Goal: Information Seeking & Learning: Learn about a topic

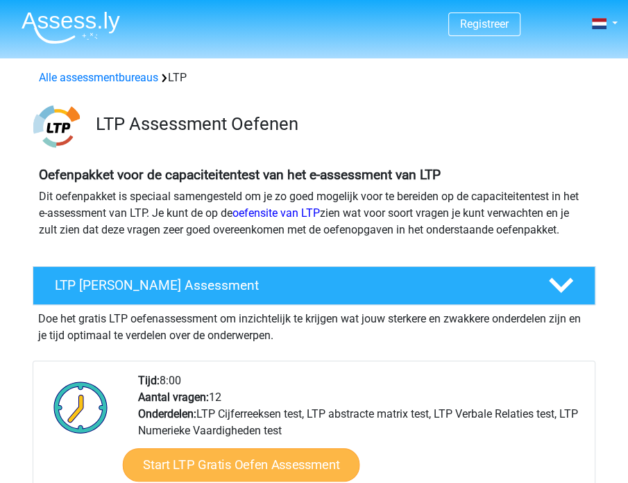
scroll to position [275, 0]
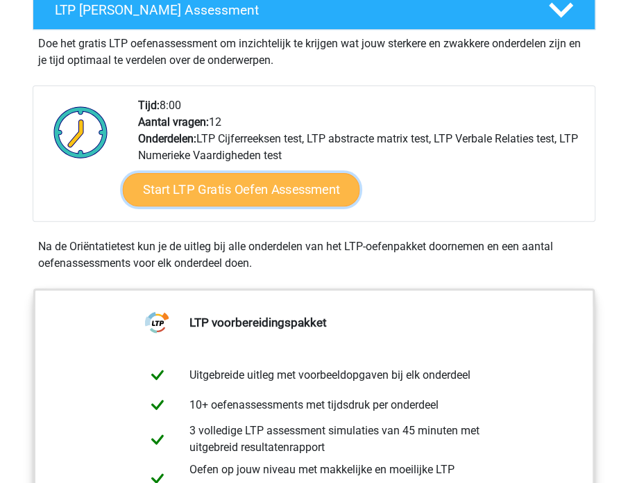
click at [250, 187] on link "Start LTP Gratis Oefen Assessment" at bounding box center [240, 188] width 237 height 33
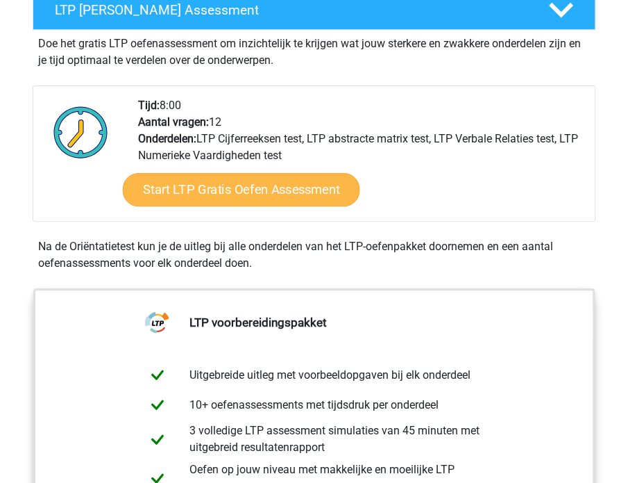
scroll to position [274, 0]
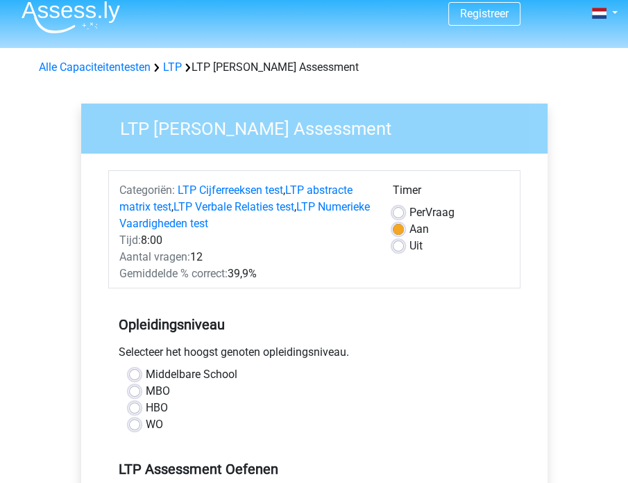
scroll to position [19, 0]
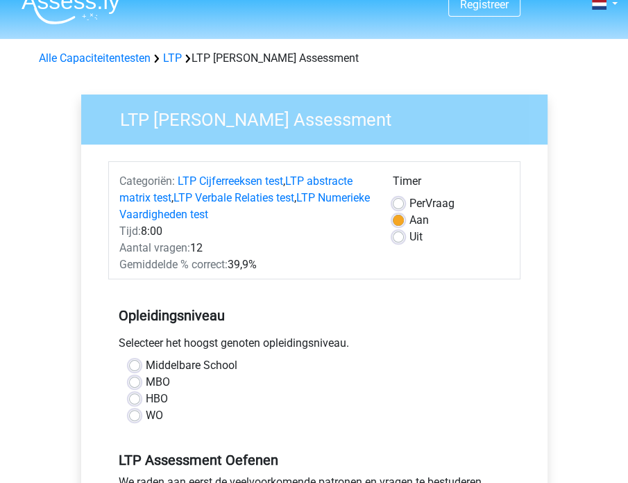
click at [410, 240] on label "Uit" at bounding box center [416, 236] width 13 height 17
click at [404, 240] on input "Uit" at bounding box center [398, 235] width 11 height 14
radio input "true"
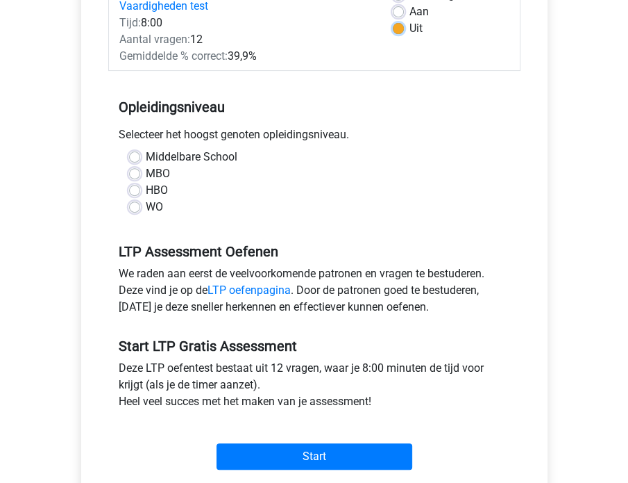
scroll to position [224, 0]
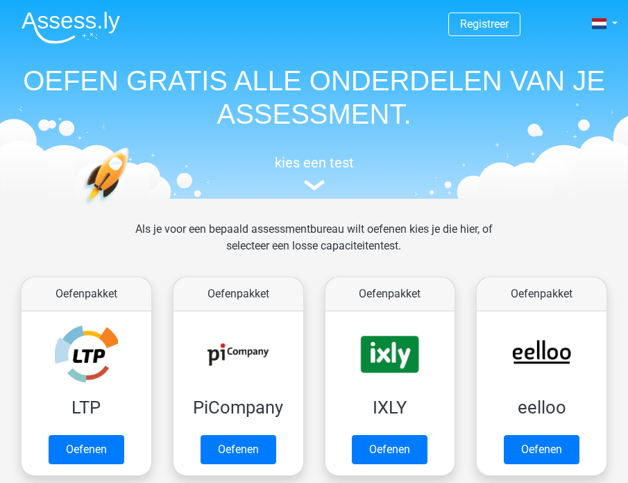
scroll to position [177, 0]
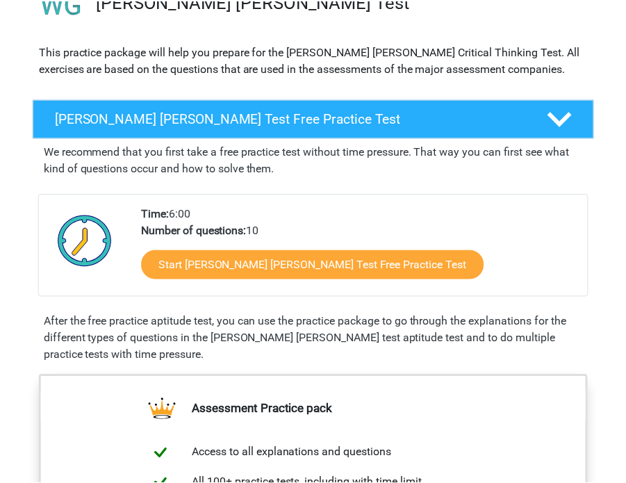
scroll to position [125, 0]
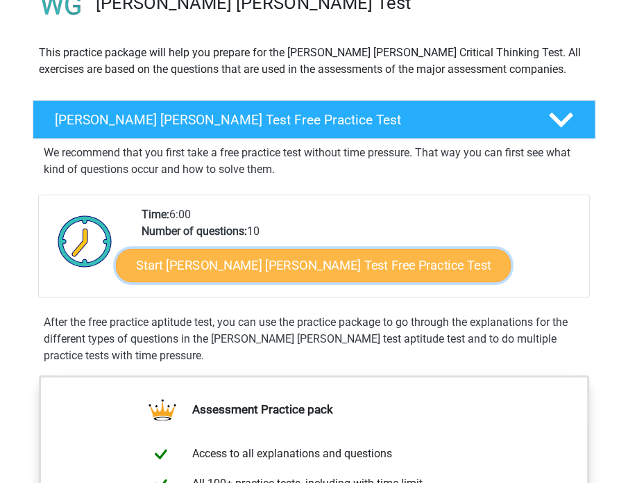
click at [292, 264] on link "Start Watson Glaser Test Free Practice Test" at bounding box center [313, 265] width 395 height 33
click at [240, 256] on link "Start Watson Glaser Test Free Practice Test" at bounding box center [312, 265] width 395 height 33
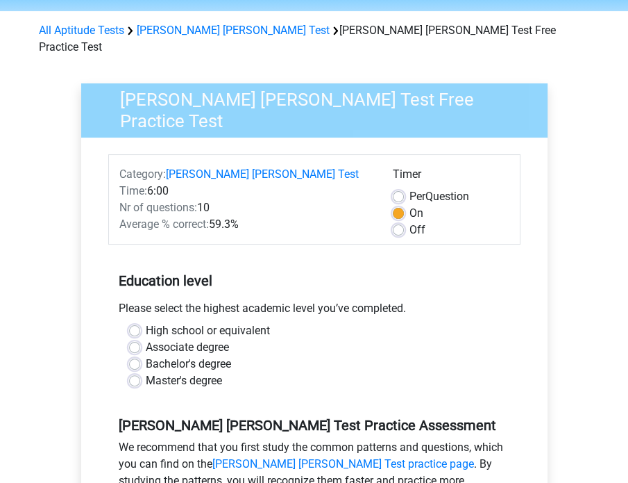
scroll to position [129, 0]
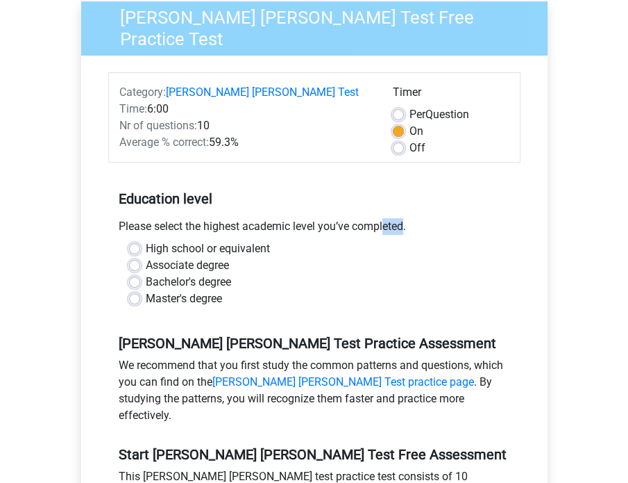
drag, startPoint x: 313, startPoint y: 208, endPoint x: 330, endPoint y: 201, distance: 18.1
click at [330, 218] on div "Please select the highest academic level you’ve completed." at bounding box center [314, 229] width 412 height 22
click at [376, 218] on div "Please select the highest academic level you’ve completed." at bounding box center [314, 229] width 412 height 22
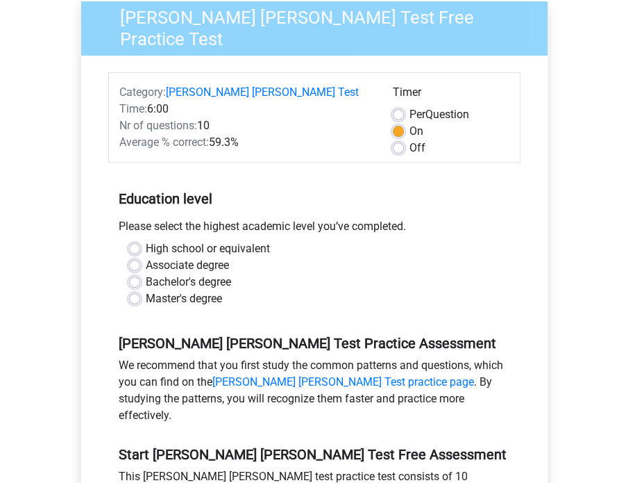
drag, startPoint x: 396, startPoint y: 195, endPoint x: 389, endPoint y: 199, distance: 8.1
click at [392, 199] on div "Education level Please select the highest academic level you’ve completed. High…" at bounding box center [314, 243] width 412 height 150
click at [381, 192] on div "Education level Please select the highest academic level you’ve completed. High…" at bounding box center [314, 243] width 412 height 150
click at [190, 290] on label "Master's degree" at bounding box center [184, 298] width 76 height 17
click at [140, 290] on input "Master's degree" at bounding box center [134, 297] width 11 height 14
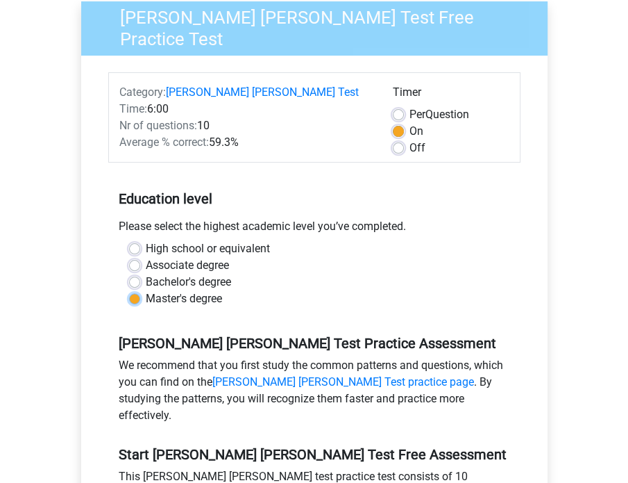
radio input "true"
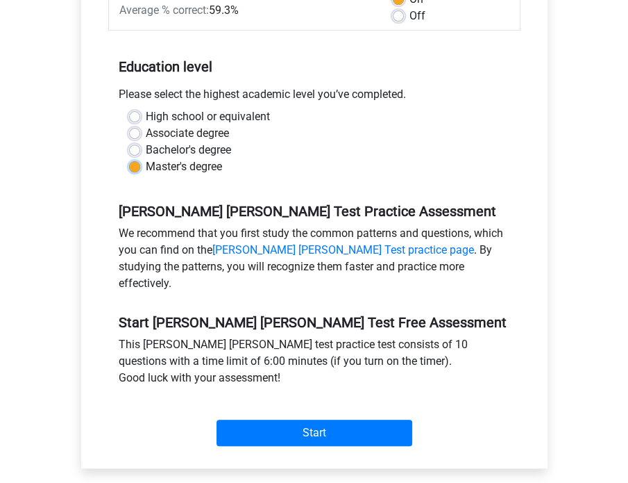
scroll to position [271, 0]
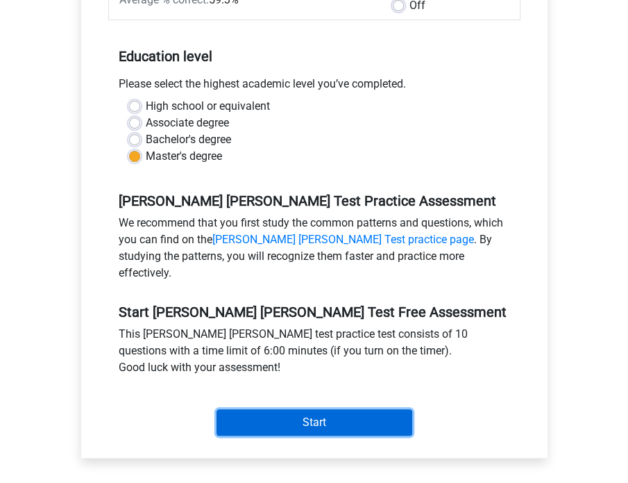
click at [308, 409] on input "Start" at bounding box center [315, 422] width 196 height 26
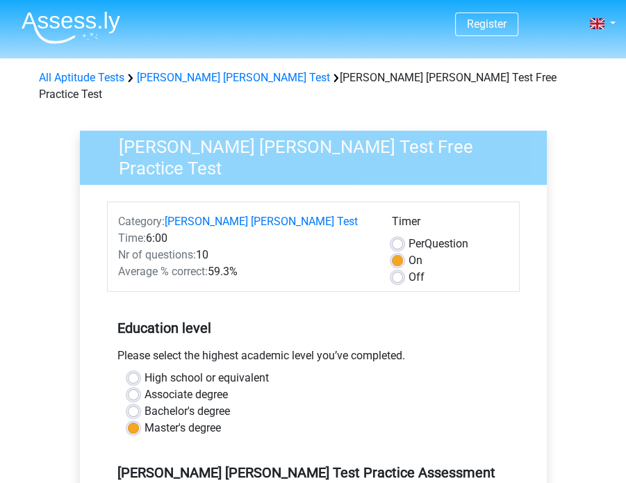
click at [408, 269] on label "Off" at bounding box center [416, 277] width 16 height 17
click at [397, 269] on input "Off" at bounding box center [397, 276] width 11 height 14
radio input "true"
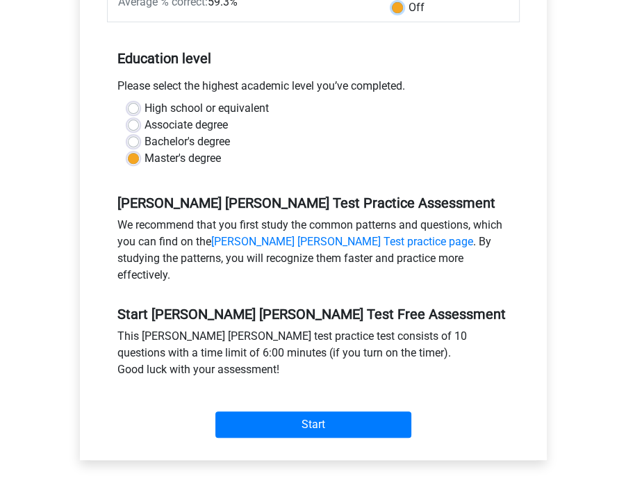
scroll to position [269, 0]
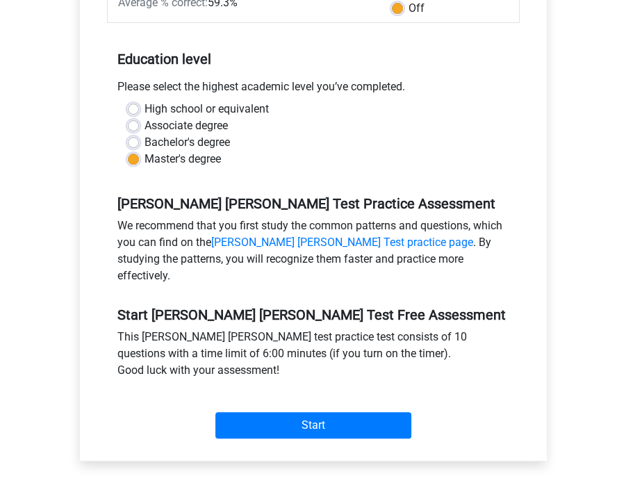
click at [326, 390] on div "Start" at bounding box center [313, 414] width 412 height 49
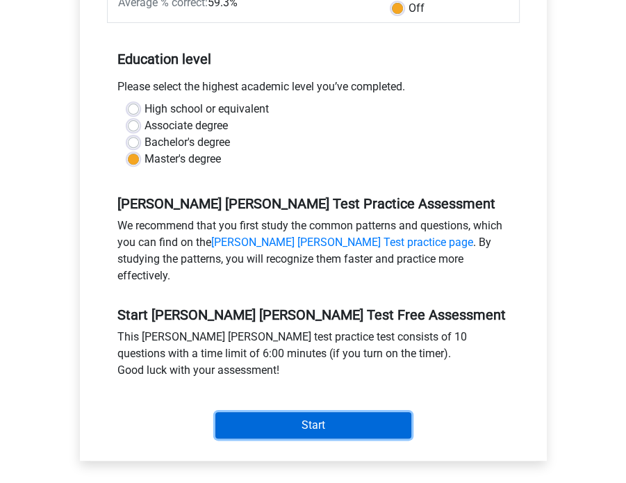
click at [334, 412] on input "Start" at bounding box center [313, 425] width 196 height 26
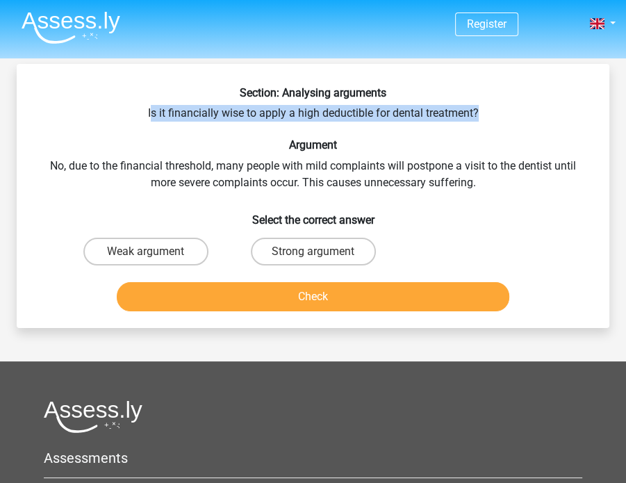
drag, startPoint x: 150, startPoint y: 115, endPoint x: 480, endPoint y: 119, distance: 330.5
click at [480, 119] on div "Section: Analysing arguments Is it financially wise to apply a high deductible …" at bounding box center [312, 201] width 581 height 231
copy div "s it financially wise to apply a high deductible for dental treatment?"
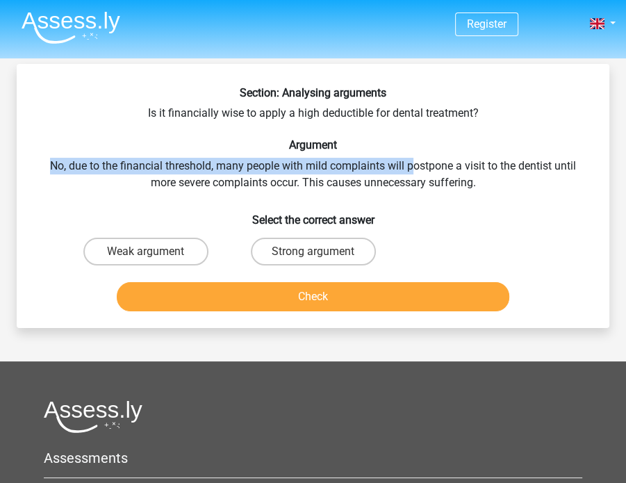
drag, startPoint x: 410, startPoint y: 160, endPoint x: 383, endPoint y: 140, distance: 33.7
click at [383, 140] on div "Section: Analysing arguments Is it financially wise to apply a high deductible …" at bounding box center [312, 201] width 581 height 231
click at [322, 158] on div "Section: Analysing arguments Is it financially wise to apply a high deductible …" at bounding box center [312, 201] width 581 height 231
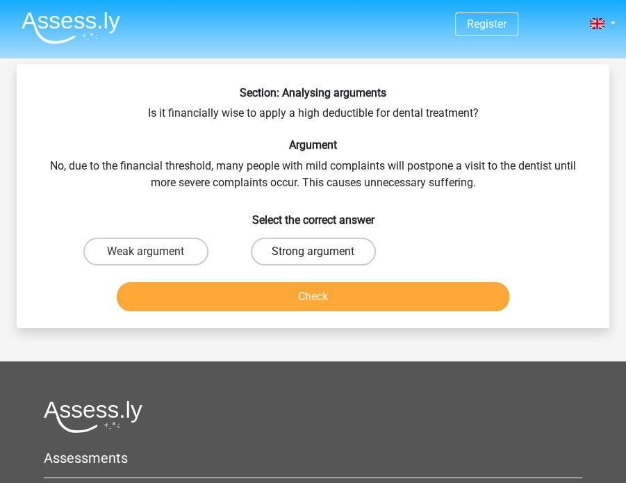
click at [341, 242] on label "Strong argument" at bounding box center [313, 251] width 125 height 28
click at [322, 251] on input "Strong argument" at bounding box center [317, 255] width 9 height 9
radio input "true"
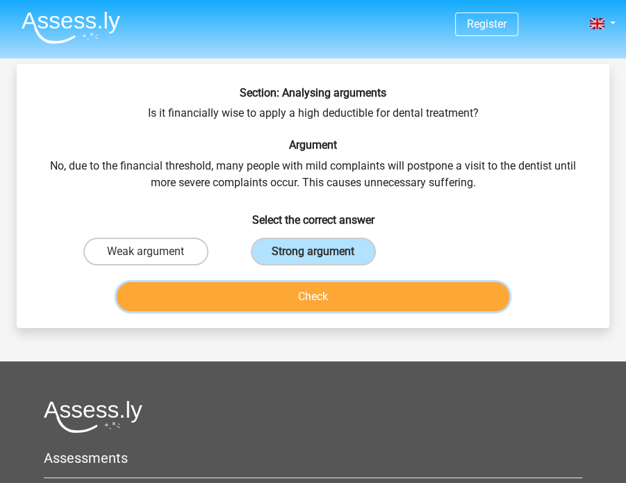
click at [333, 287] on button "Check" at bounding box center [313, 296] width 393 height 29
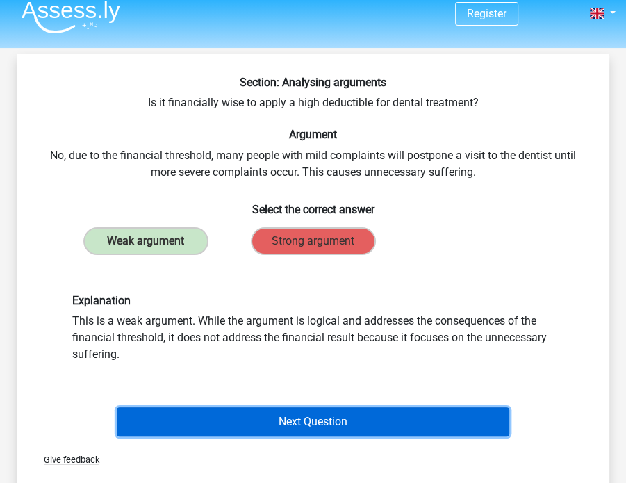
click at [279, 416] on button "Next Question" at bounding box center [313, 421] width 393 height 29
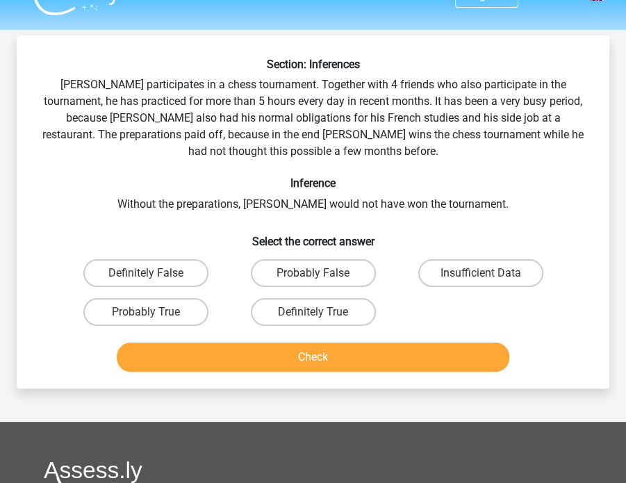
scroll to position [31, 0]
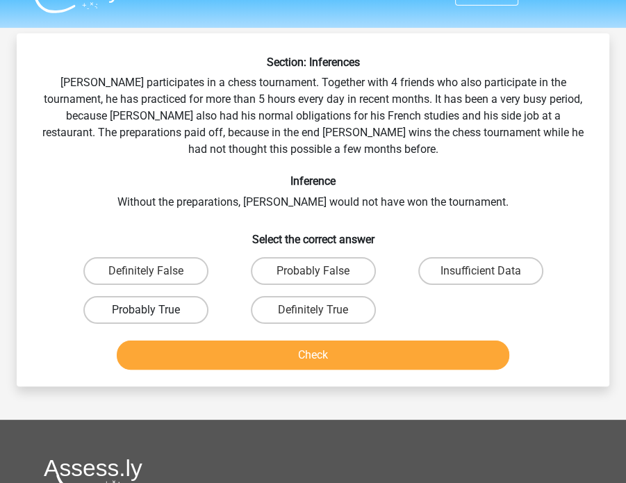
click at [189, 304] on label "Probably True" at bounding box center [145, 310] width 125 height 28
click at [155, 310] on input "Probably True" at bounding box center [150, 314] width 9 height 9
radio input "true"
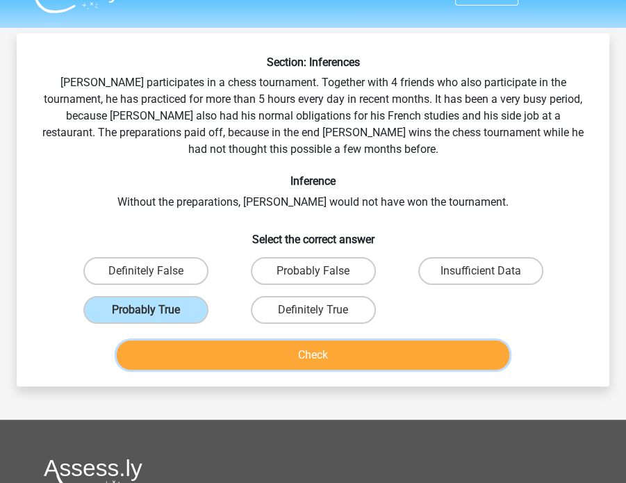
click at [245, 346] on button "Check" at bounding box center [313, 354] width 393 height 29
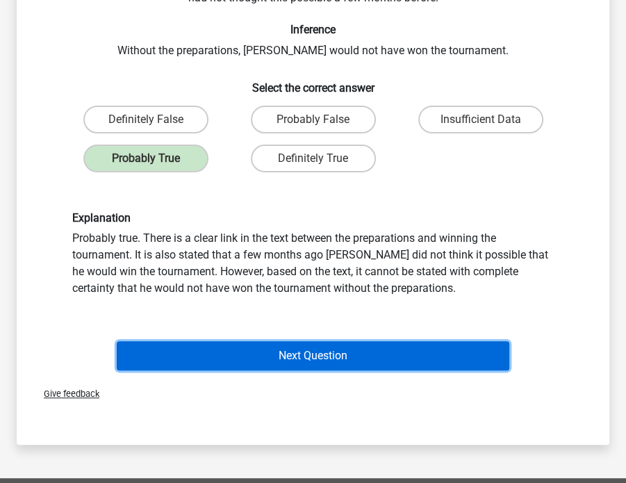
click at [258, 346] on button "Next Question" at bounding box center [313, 355] width 393 height 29
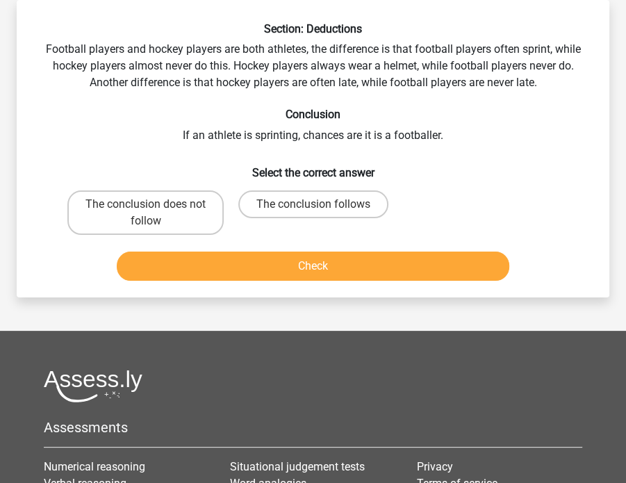
scroll to position [0, 0]
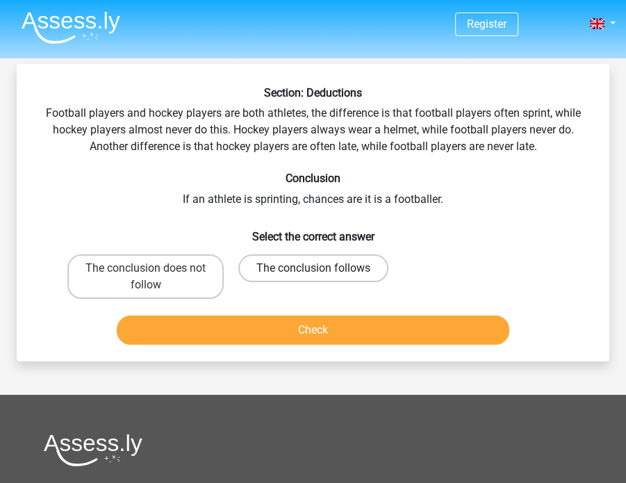
click at [289, 266] on label "The conclusion follows" at bounding box center [313, 268] width 150 height 28
click at [313, 268] on input "The conclusion follows" at bounding box center [317, 272] width 9 height 9
radio input "true"
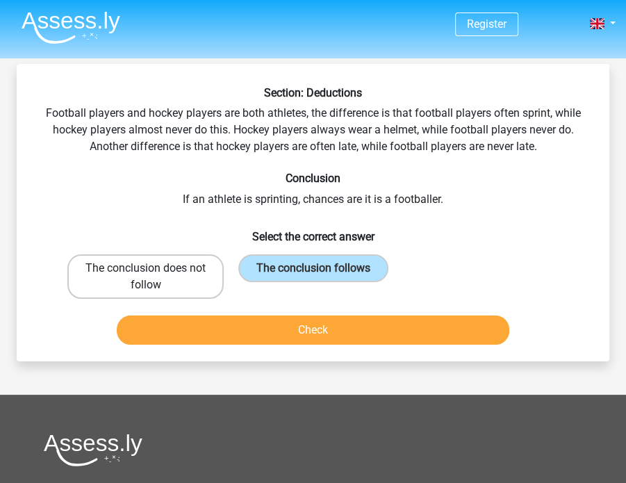
click at [192, 281] on label "The conclusion does not follow" at bounding box center [145, 276] width 156 height 44
click at [155, 277] on input "The conclusion does not follow" at bounding box center [150, 272] width 9 height 9
radio input "true"
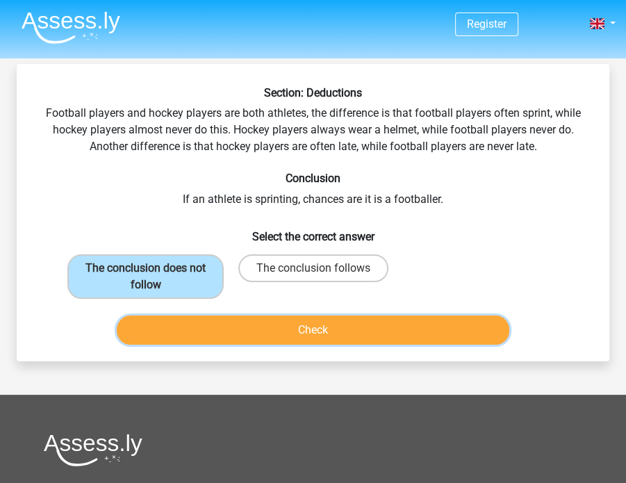
click at [294, 325] on button "Check" at bounding box center [313, 329] width 393 height 29
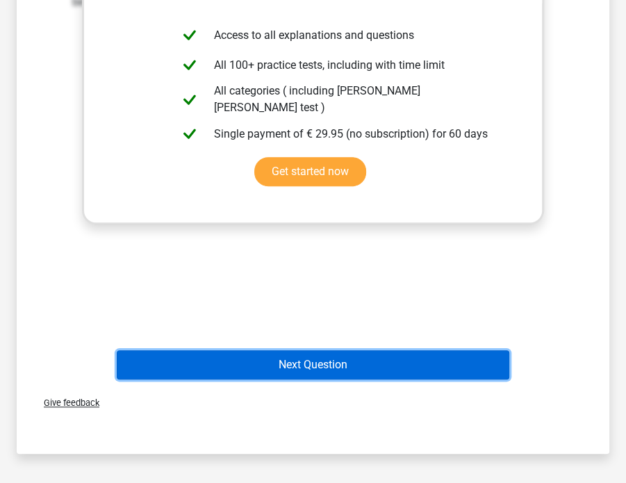
click at [312, 370] on button "Next Question" at bounding box center [313, 364] width 393 height 29
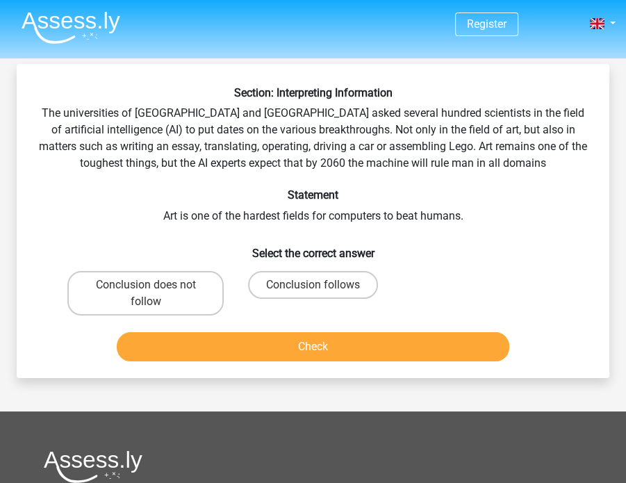
drag, startPoint x: 375, startPoint y: 106, endPoint x: 375, endPoint y: 128, distance: 22.2
click at [375, 128] on div "Section: Interpreting Information The universities of Oxford and Yale asked sev…" at bounding box center [312, 226] width 581 height 281
click at [380, 161] on div "Section: Interpreting Information The universities of Oxford and Yale asked sev…" at bounding box center [312, 226] width 581 height 281
drag, startPoint x: 367, startPoint y: 147, endPoint x: 403, endPoint y: 150, distance: 36.9
click at [403, 150] on div "Section: Interpreting Information The universities of Oxford and Yale asked sev…" at bounding box center [312, 226] width 581 height 281
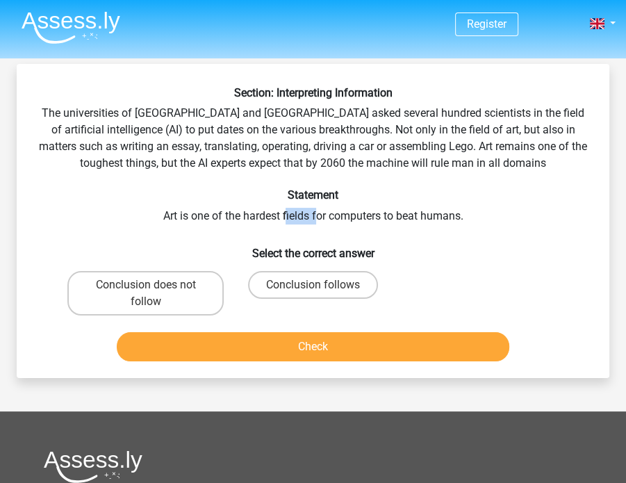
drag, startPoint x: 285, startPoint y: 208, endPoint x: 314, endPoint y: 214, distance: 29.0
click at [314, 214] on div "Section: Interpreting Information The universities of Oxford and Yale asked sev…" at bounding box center [312, 226] width 581 height 281
click at [310, 291] on label "Conclusion follows" at bounding box center [313, 285] width 130 height 28
click at [313, 291] on input "Conclusion follows" at bounding box center [317, 289] width 9 height 9
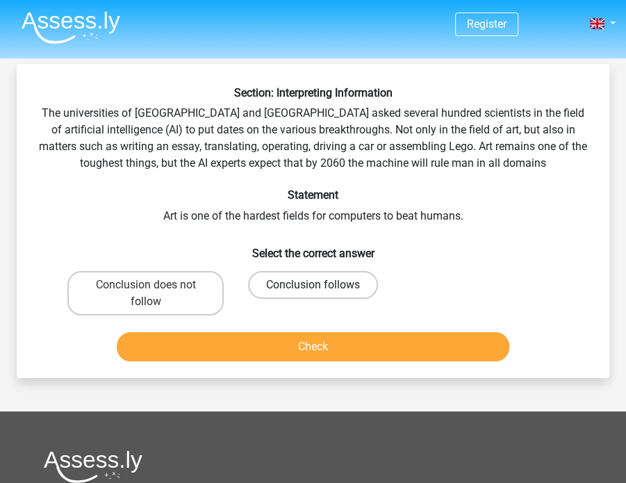
radio input "true"
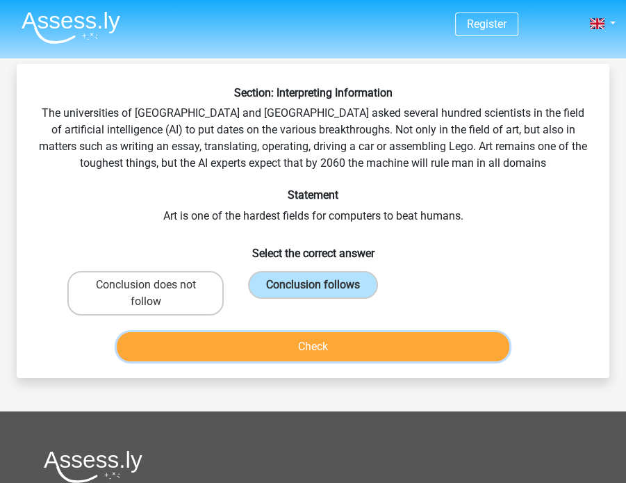
click at [292, 342] on button "Check" at bounding box center [313, 346] width 393 height 29
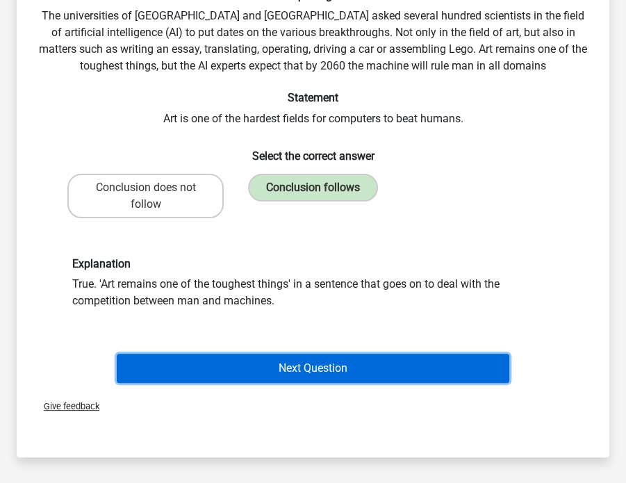
click at [342, 356] on button "Next Question" at bounding box center [313, 367] width 393 height 29
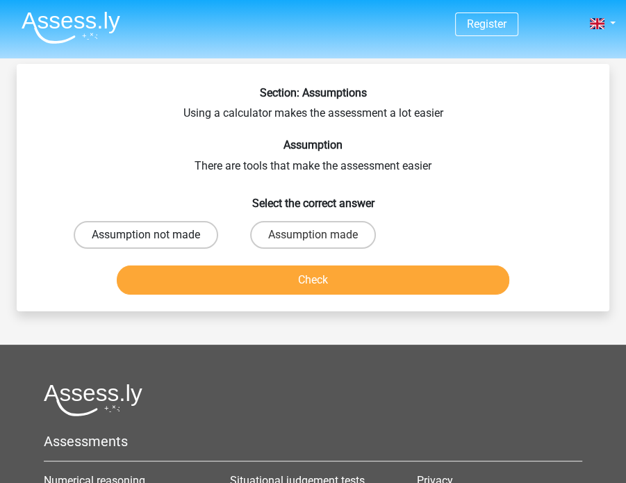
click at [187, 228] on label "Assumption not made" at bounding box center [146, 235] width 144 height 28
click at [155, 235] on input "Assumption not made" at bounding box center [150, 239] width 9 height 9
radio input "true"
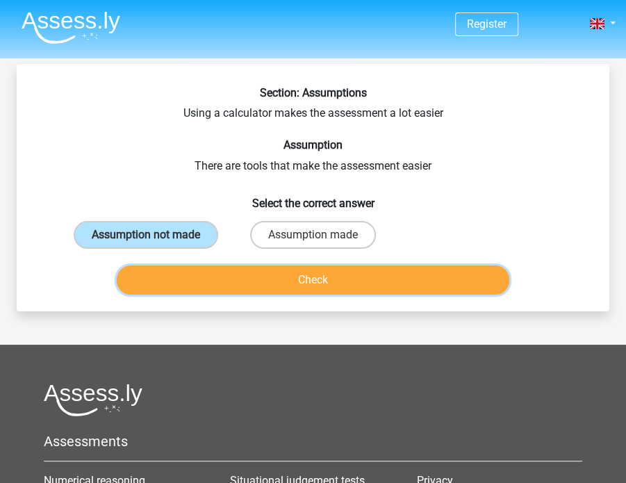
click at [237, 269] on button "Check" at bounding box center [313, 279] width 393 height 29
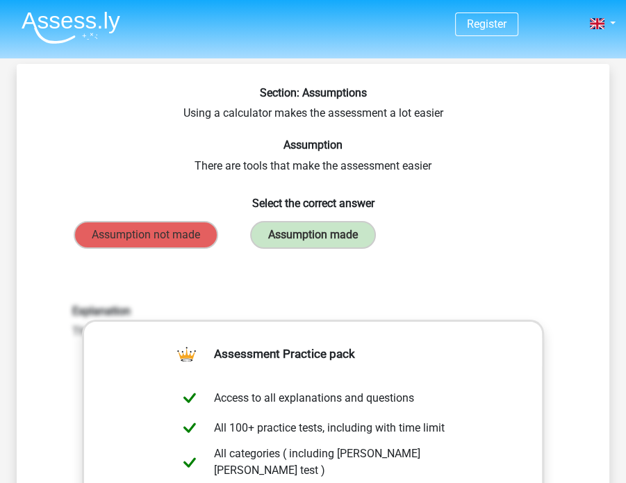
drag, startPoint x: 260, startPoint y: 296, endPoint x: 250, endPoint y: 295, distance: 10.4
click at [250, 295] on div "Explanation This is assumed, a calculator is a tool." at bounding box center [313, 486] width 548 height 430
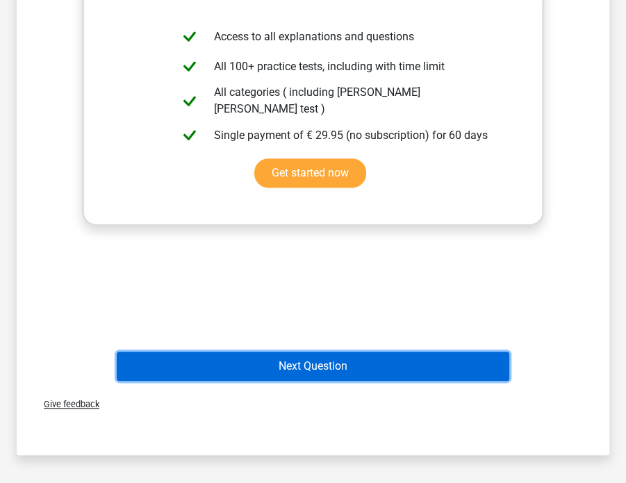
click at [294, 357] on button "Next Question" at bounding box center [313, 365] width 393 height 29
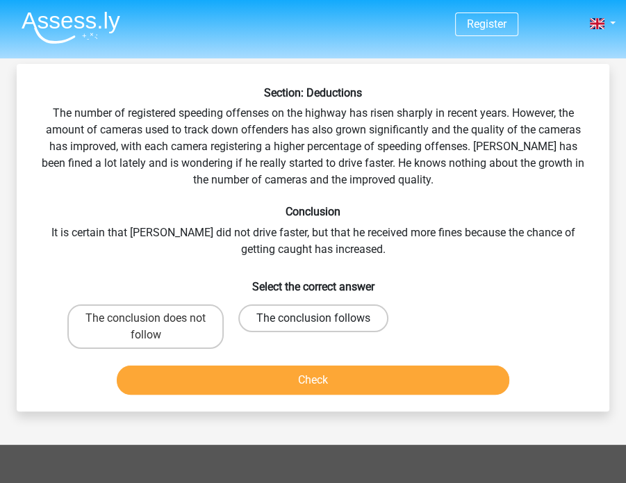
click at [307, 306] on label "The conclusion follows" at bounding box center [313, 318] width 150 height 28
click at [313, 318] on input "The conclusion follows" at bounding box center [317, 322] width 9 height 9
radio input "true"
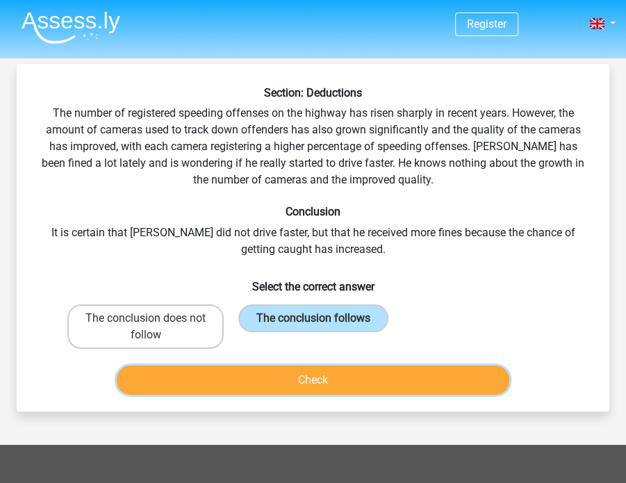
click at [281, 379] on button "Check" at bounding box center [313, 379] width 393 height 29
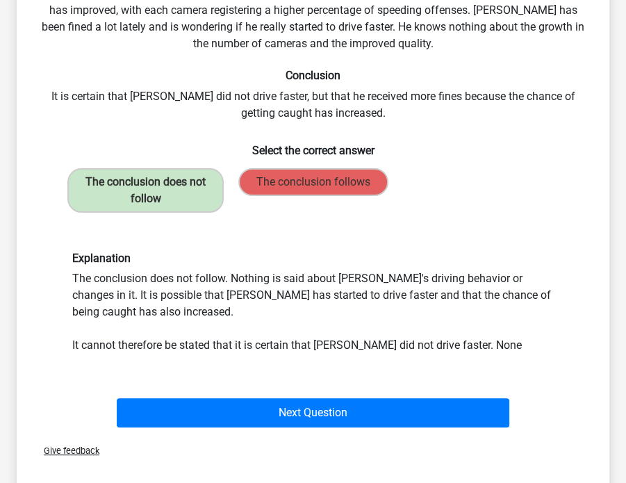
scroll to position [136, 0]
drag, startPoint x: 291, startPoint y: 279, endPoint x: 337, endPoint y: 278, distance: 46.5
click at [337, 278] on div "Explanation The conclusion does not follow. Nothing is said about Peter's drivi…" at bounding box center [313, 302] width 502 height 102
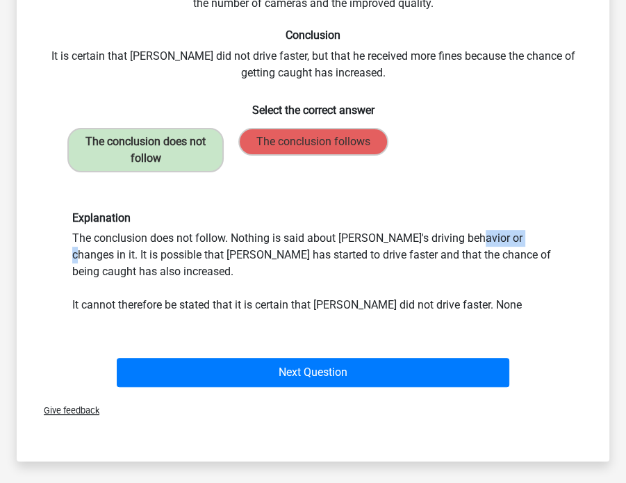
scroll to position [177, 0]
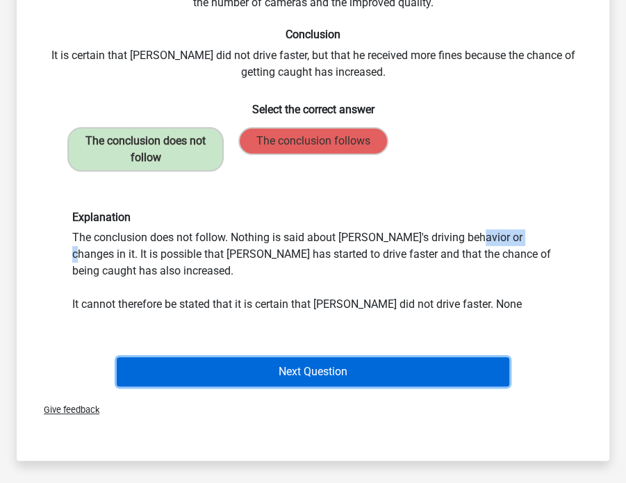
click at [319, 369] on button "Next Question" at bounding box center [313, 371] width 393 height 29
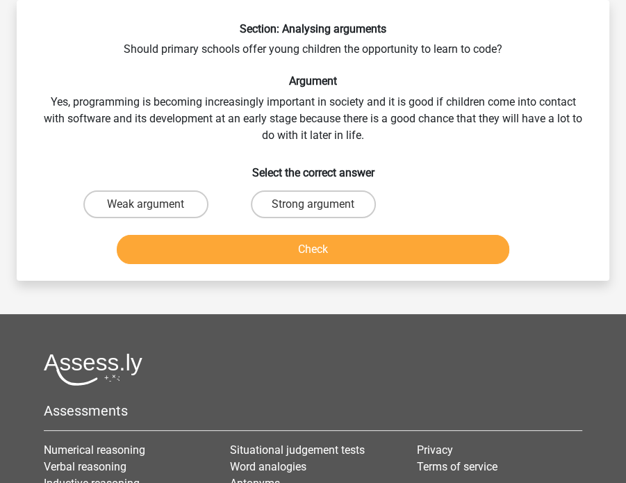
scroll to position [0, 0]
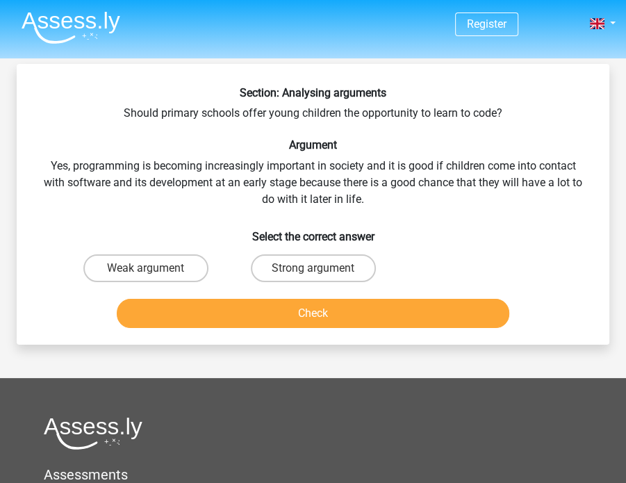
click at [377, 197] on div "Section: Analysing arguments Should primary schools offer young children the op…" at bounding box center [312, 209] width 581 height 247
click at [311, 262] on label "Strong argument" at bounding box center [313, 268] width 125 height 28
click at [313, 268] on input "Strong argument" at bounding box center [317, 272] width 9 height 9
radio input "true"
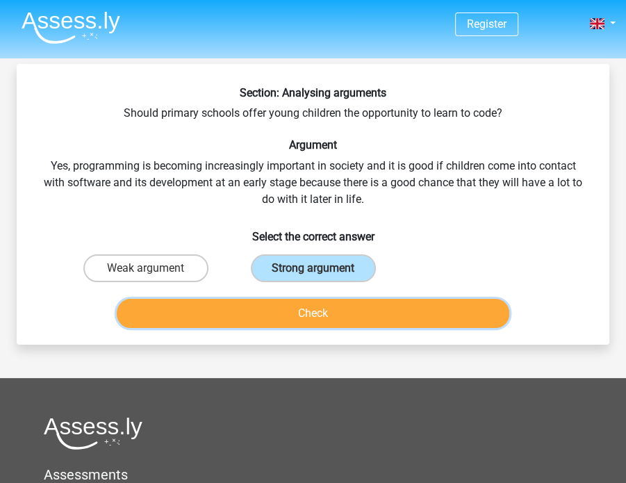
click at [316, 305] on button "Check" at bounding box center [313, 313] width 393 height 29
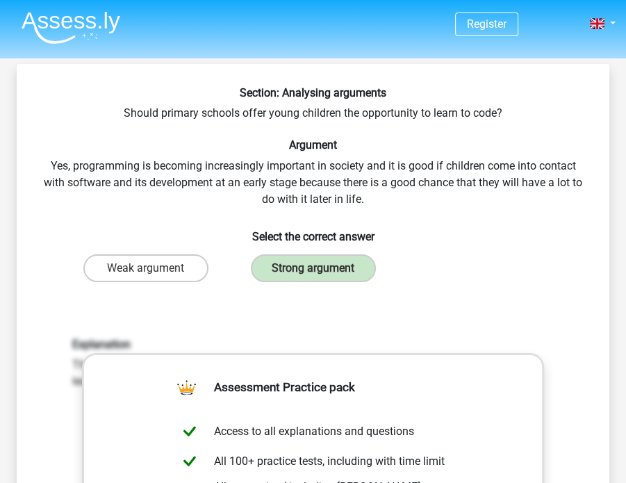
scroll to position [367, 0]
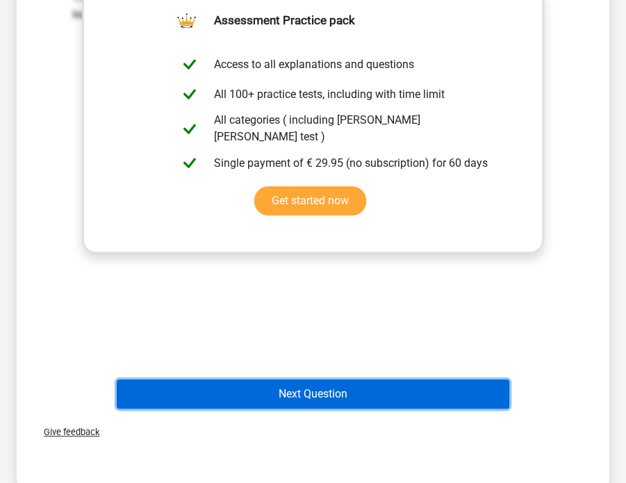
click at [322, 396] on button "Next Question" at bounding box center [313, 393] width 393 height 29
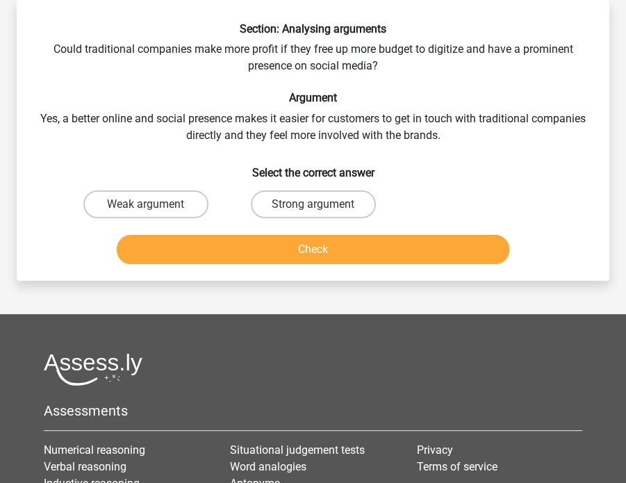
scroll to position [0, 0]
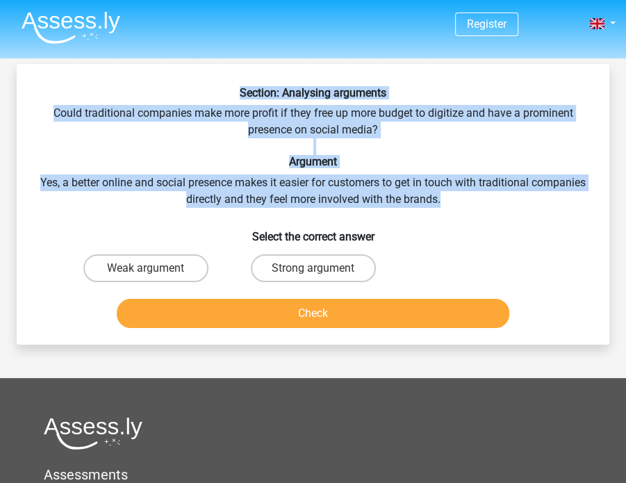
drag, startPoint x: 237, startPoint y: 97, endPoint x: 486, endPoint y: 203, distance: 270.7
click at [486, 203] on div "Section: Analysing arguments Could traditional companies make more profit if th…" at bounding box center [312, 209] width 581 height 247
copy div "Section: Analysing arguments Could traditional companies make more profit if th…"
click at [269, 128] on div "Section: Analysing arguments Could traditional companies make more profit if th…" at bounding box center [312, 209] width 581 height 247
drag, startPoint x: 228, startPoint y: 93, endPoint x: 478, endPoint y: 199, distance: 271.0
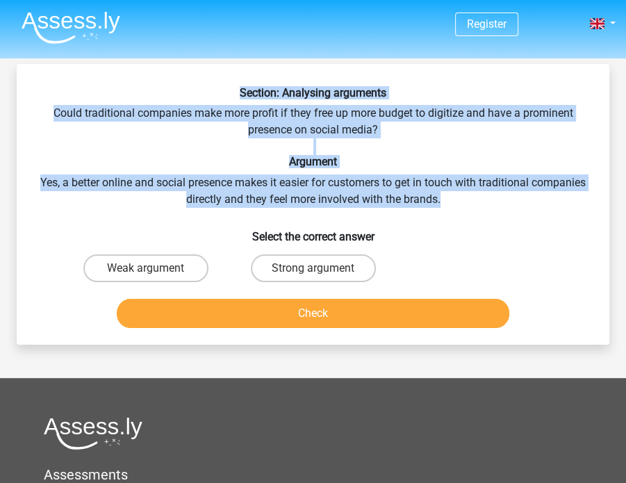
click at [478, 199] on div "Section: Analysing arguments Could traditional companies make more profit if th…" at bounding box center [312, 209] width 581 height 247
copy div "Section: Analysing arguments Could traditional companies make more profit if th…"
click at [230, 119] on div "Section: Analysing arguments Could traditional companies make more profit if th…" at bounding box center [312, 209] width 581 height 247
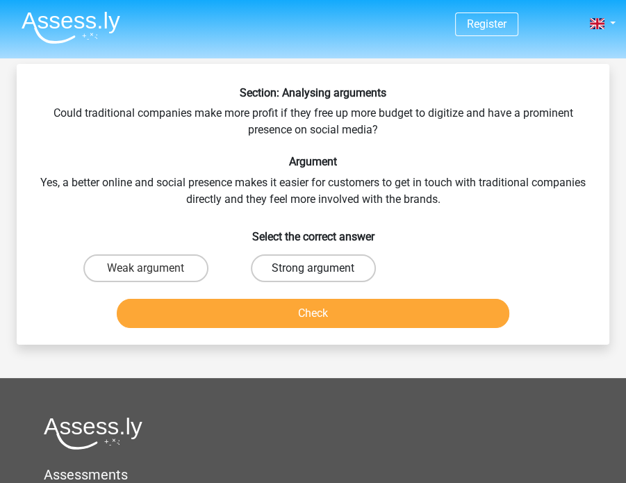
click at [280, 262] on label "Strong argument" at bounding box center [313, 268] width 125 height 28
click at [313, 268] on input "Strong argument" at bounding box center [317, 272] width 9 height 9
radio input "true"
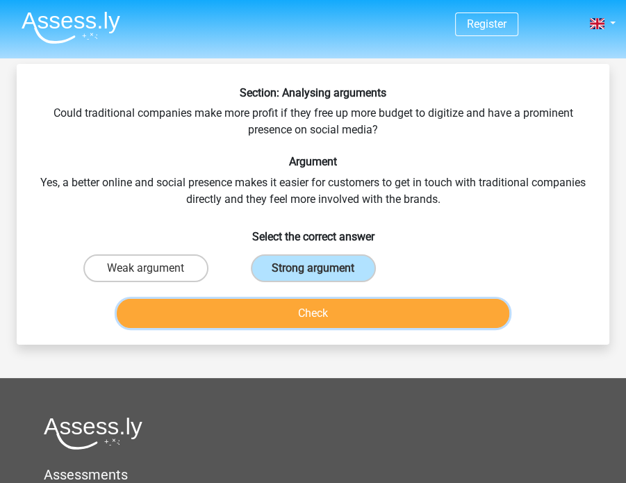
click at [292, 302] on button "Check" at bounding box center [313, 313] width 393 height 29
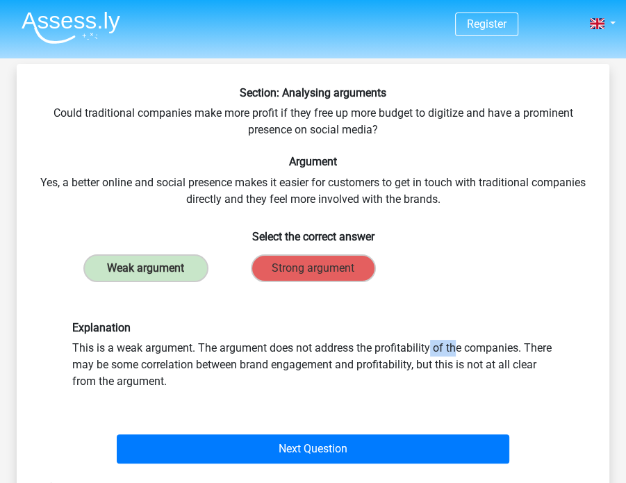
drag, startPoint x: 255, startPoint y: 347, endPoint x: 285, endPoint y: 351, distance: 30.7
click at [285, 351] on div "Explanation This is a weak argument. The argument does not address the profitab…" at bounding box center [313, 355] width 502 height 69
drag, startPoint x: 257, startPoint y: 363, endPoint x: 288, endPoint y: 367, distance: 31.5
click at [288, 367] on div "Explanation This is a weak argument. The argument does not address the profitab…" at bounding box center [313, 355] width 502 height 69
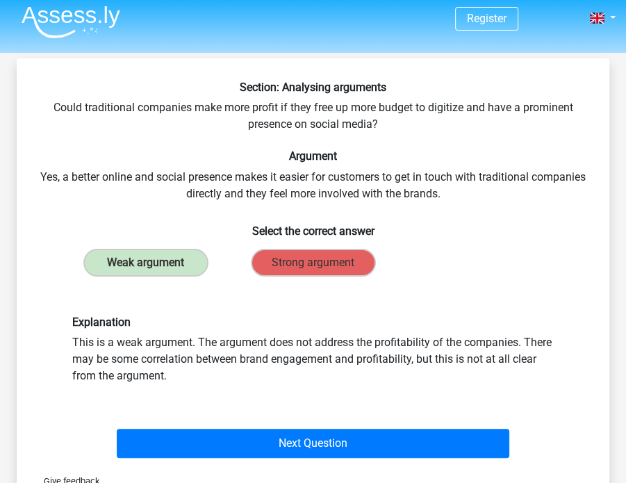
scroll to position [8, 0]
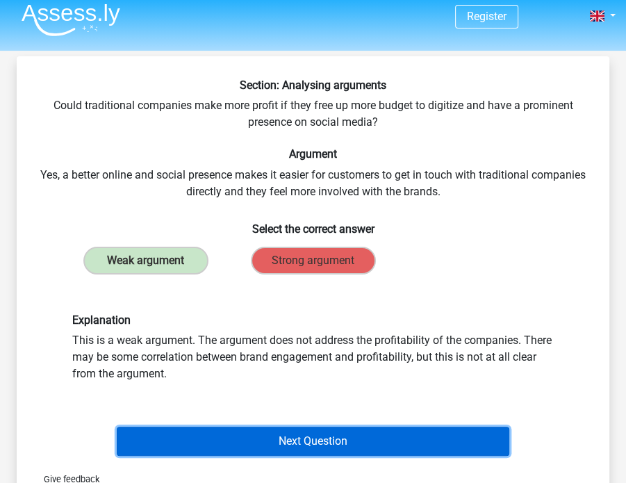
click at [360, 442] on button "Next Question" at bounding box center [313, 440] width 393 height 29
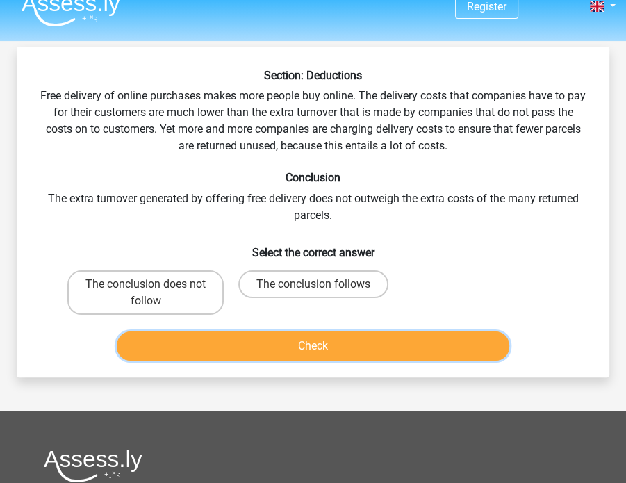
scroll to position [0, 0]
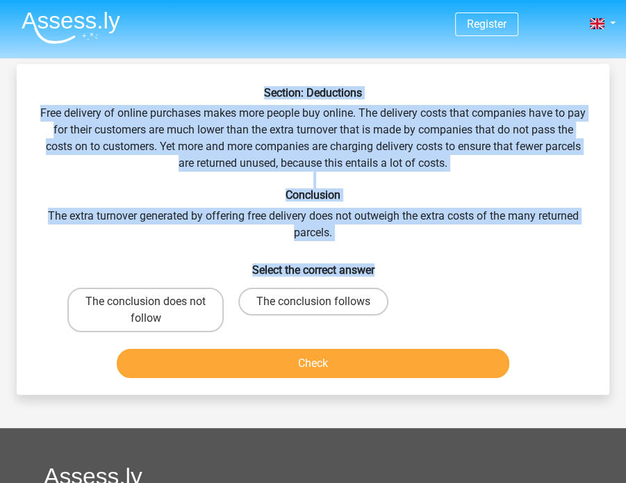
drag, startPoint x: 241, startPoint y: 92, endPoint x: 428, endPoint y: 260, distance: 251.3
click at [428, 260] on div "Section: Deductions Free delivery of online purchases makes more people buy onl…" at bounding box center [312, 234] width 581 height 297
click at [428, 260] on h6 "Select the correct answer" at bounding box center [313, 264] width 548 height 24
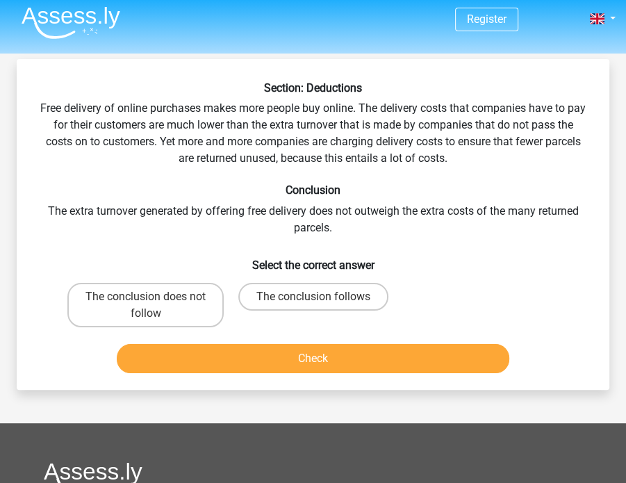
scroll to position [6, 0]
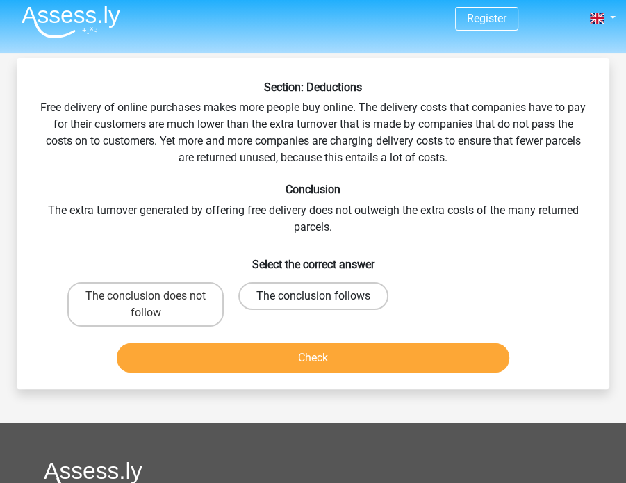
click at [310, 290] on label "The conclusion follows" at bounding box center [313, 296] width 150 height 28
click at [313, 296] on input "The conclusion follows" at bounding box center [317, 300] width 9 height 9
radio input "true"
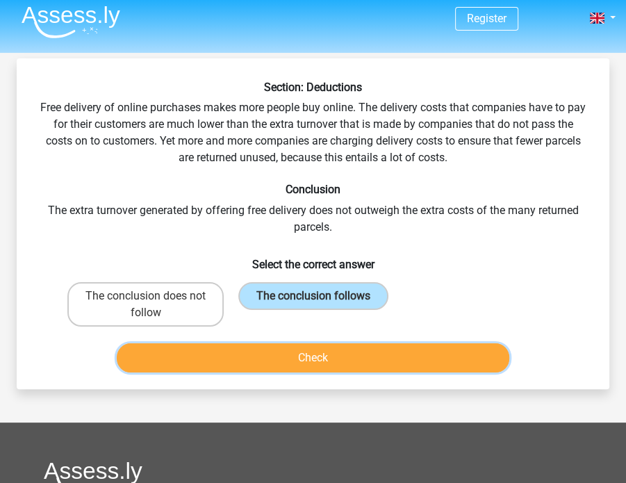
click at [286, 353] on button "Check" at bounding box center [313, 357] width 393 height 29
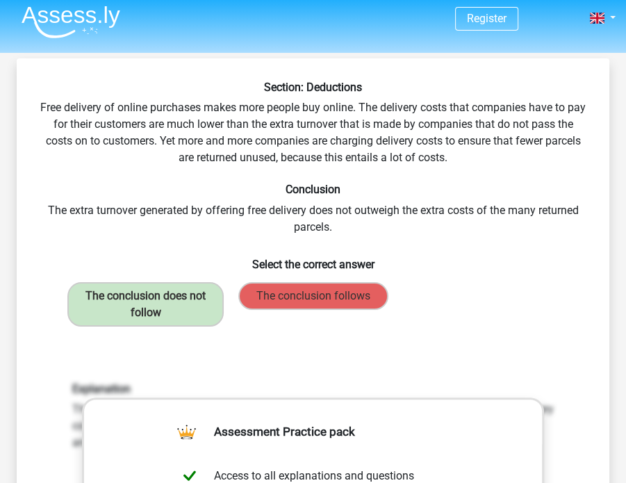
click at [371, 110] on div "Section: Deductions Free delivery of online purchases makes more people buy onl…" at bounding box center [312, 453] width 581 height 744
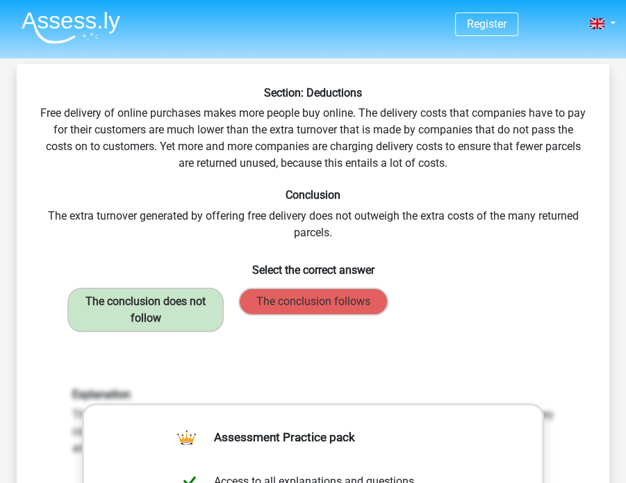
click at [346, 161] on div "Section: Deductions Free delivery of online purchases makes more people buy onl…" at bounding box center [312, 458] width 581 height 744
drag, startPoint x: 159, startPoint y: 220, endPoint x: 267, endPoint y: 219, distance: 108.3
click at [267, 219] on div "Section: Deductions Free delivery of online purchases makes more people buy onl…" at bounding box center [312, 458] width 581 height 744
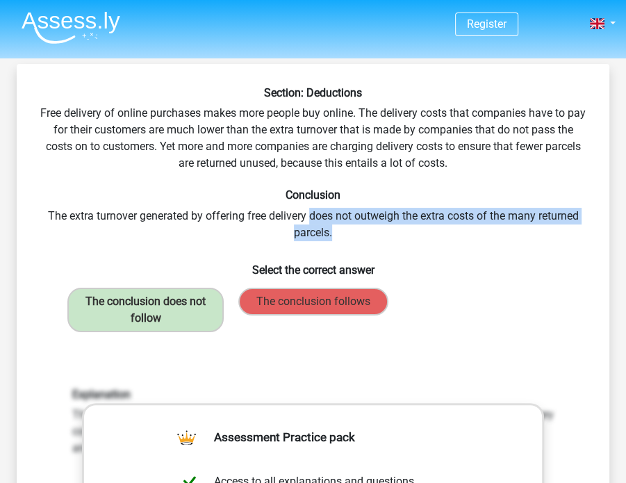
drag, startPoint x: 307, startPoint y: 224, endPoint x: 340, endPoint y: 223, distance: 32.6
click at [340, 223] on div "Section: Deductions Free delivery of online purchases makes more people buy onl…" at bounding box center [312, 458] width 581 height 744
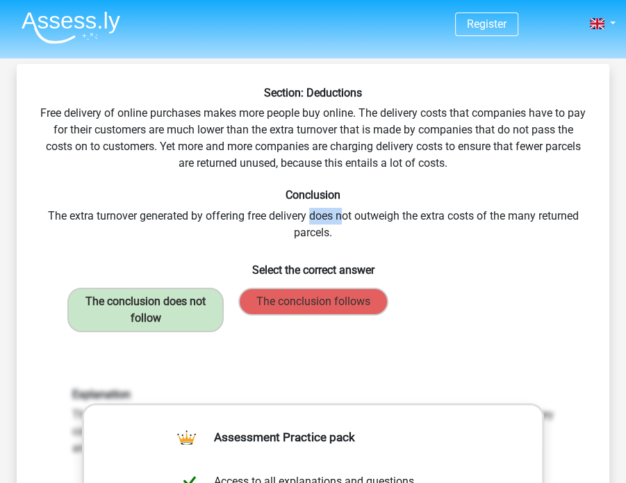
click at [340, 223] on div "Section: Deductions Free delivery of online purchases makes more people buy onl…" at bounding box center [312, 458] width 581 height 744
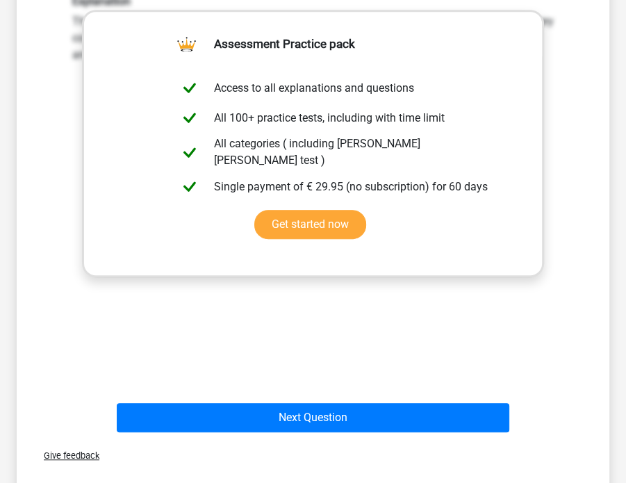
scroll to position [400, 0]
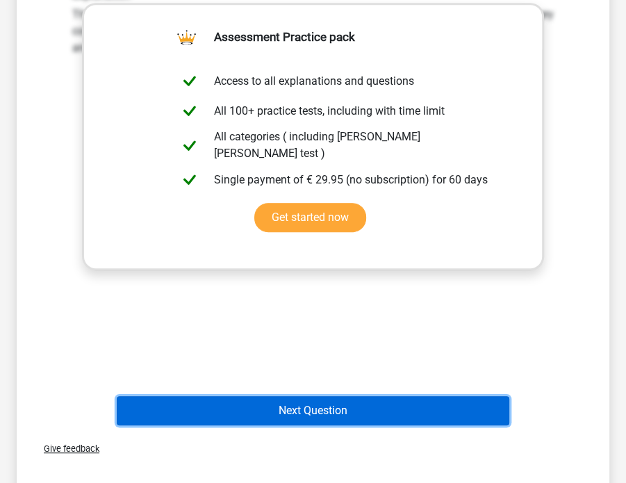
click at [363, 414] on button "Next Question" at bounding box center [313, 410] width 393 height 29
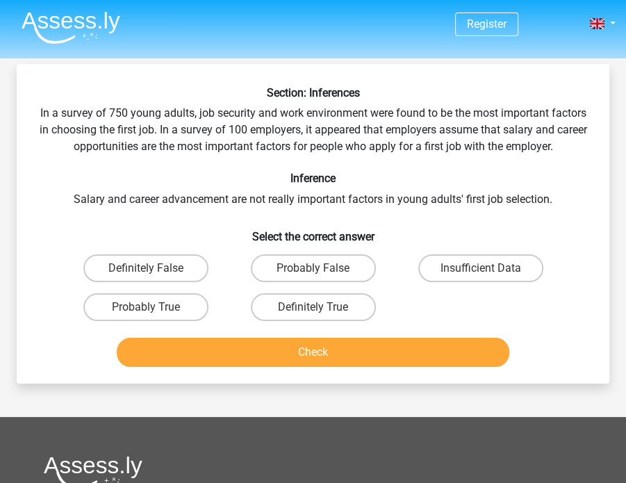
scroll to position [0, 0]
click at [118, 130] on div "Section: Inferences In a survey of 750 young adults, job security and work envi…" at bounding box center [312, 229] width 581 height 286
drag, startPoint x: 183, startPoint y: 124, endPoint x: 209, endPoint y: 128, distance: 26.6
click at [209, 128] on div "Section: Inferences In a survey of 750 young adults, job security and work envi…" at bounding box center [312, 229] width 581 height 286
drag, startPoint x: 234, startPoint y: 130, endPoint x: 293, endPoint y: 131, distance: 59.0
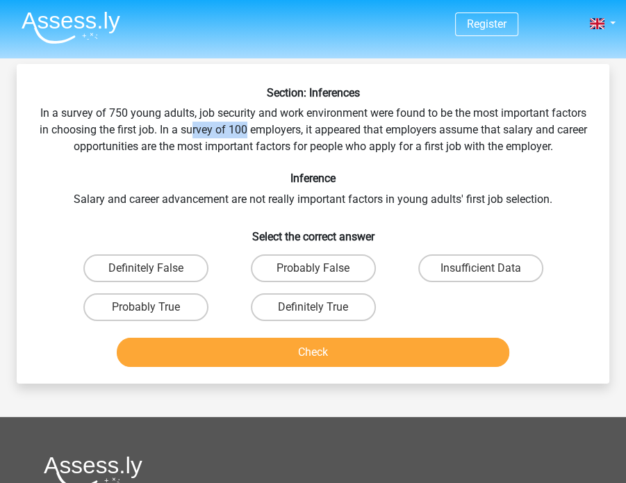
click at [293, 131] on div "Section: Inferences In a survey of 750 young adults, job security and work envi…" at bounding box center [312, 229] width 581 height 286
click at [323, 131] on div "Section: Inferences In a survey of 750 young adults, job security and work envi…" at bounding box center [312, 229] width 581 height 286
drag, startPoint x: 356, startPoint y: 131, endPoint x: 386, endPoint y: 127, distance: 30.7
click at [386, 127] on div "Section: Inferences In a survey of 750 young adults, job security and work envi…" at bounding box center [312, 229] width 581 height 286
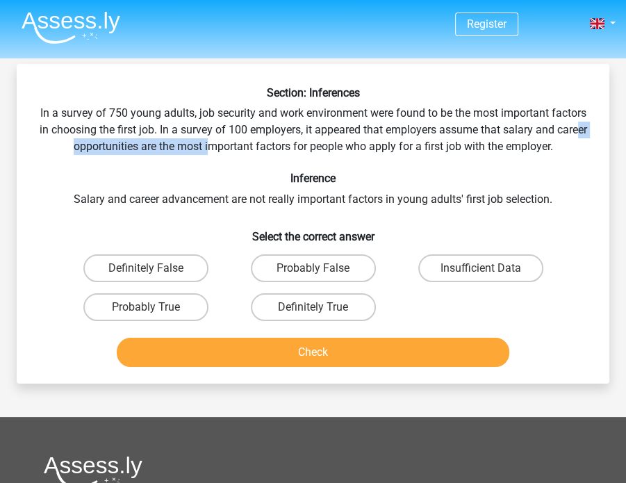
drag, startPoint x: 83, startPoint y: 153, endPoint x: 241, endPoint y: 147, distance: 157.7
click at [241, 147] on div "Section: Inferences In a survey of 750 young adults, job security and work envi…" at bounding box center [312, 229] width 581 height 286
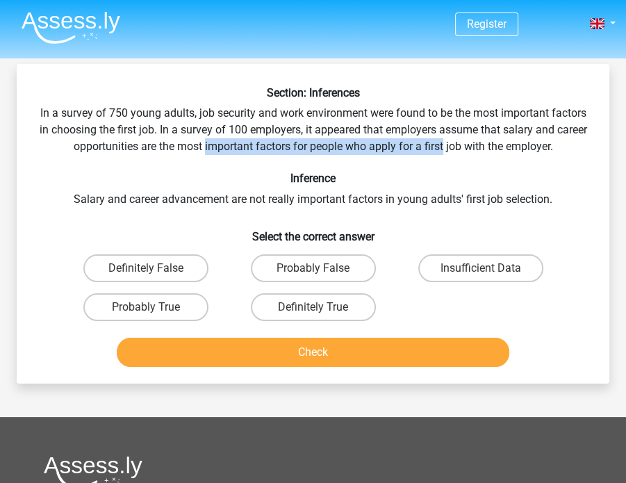
drag, startPoint x: 241, startPoint y: 147, endPoint x: 452, endPoint y: 143, distance: 211.1
click at [452, 143] on div "Section: Inferences In a survey of 750 young adults, job security and work envi…" at bounding box center [312, 229] width 581 height 286
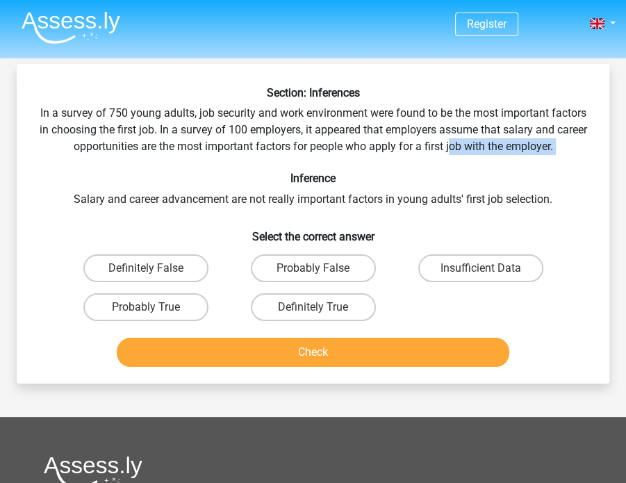
drag, startPoint x: 478, startPoint y: 145, endPoint x: 541, endPoint y: 152, distance: 63.6
click at [541, 152] on div "Section: Inferences In a survey of 750 young adults, job security and work envi…" at bounding box center [312, 229] width 581 height 286
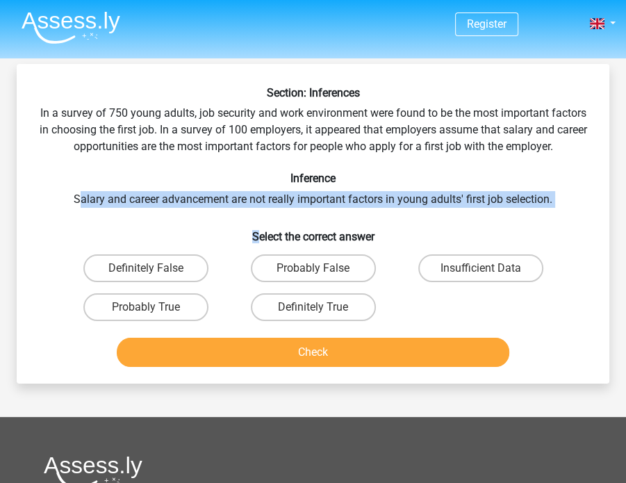
drag, startPoint x: 80, startPoint y: 200, endPoint x: 258, endPoint y: 204, distance: 178.5
click at [258, 204] on div "Section: Inferences In a survey of 750 young adults, job security and work envi…" at bounding box center [312, 229] width 581 height 286
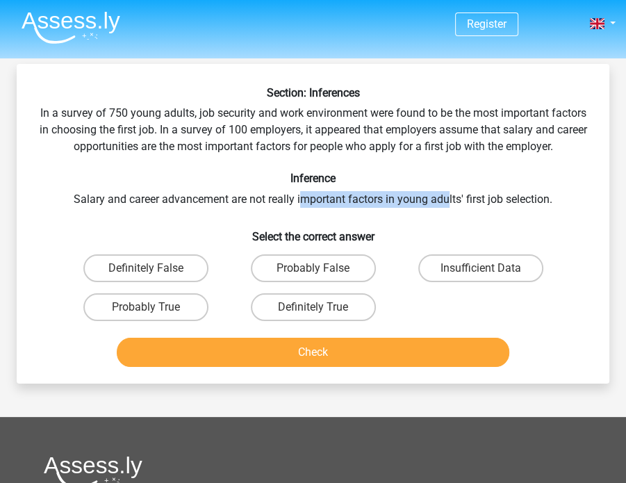
drag, startPoint x: 301, startPoint y: 197, endPoint x: 449, endPoint y: 193, distance: 148.0
click at [449, 193] on div "Section: Inferences In a survey of 750 young adults, job security and work envi…" at bounding box center [312, 229] width 581 height 286
click at [385, 201] on div "Section: Inferences In a survey of 750 young adults, job security and work envi…" at bounding box center [312, 229] width 581 height 286
drag, startPoint x: 219, startPoint y: 115, endPoint x: 255, endPoint y: 112, distance: 36.2
click at [255, 112] on div "Section: Inferences In a survey of 750 young adults, job security and work envi…" at bounding box center [312, 229] width 581 height 286
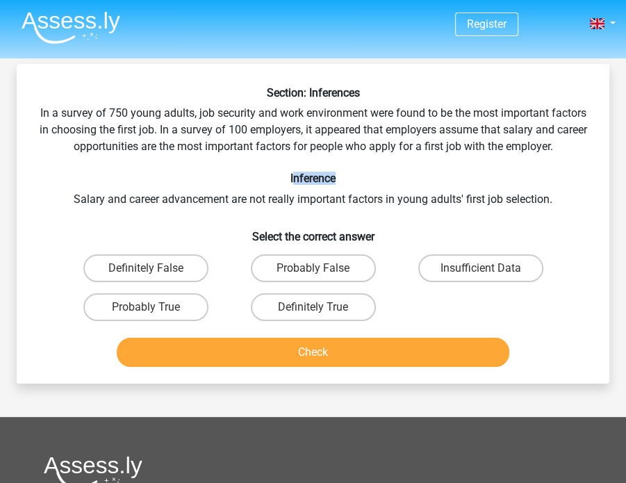
drag, startPoint x: 295, startPoint y: 174, endPoint x: 337, endPoint y: 178, distance: 41.9
click at [337, 178] on h6 "Inference" at bounding box center [313, 178] width 548 height 13
drag, startPoint x: 145, startPoint y: 200, endPoint x: 189, endPoint y: 191, distance: 44.7
click at [189, 191] on div "Section: Inferences In a survey of 750 young adults, job security and work envi…" at bounding box center [312, 229] width 581 height 286
drag, startPoint x: 274, startPoint y: 197, endPoint x: 351, endPoint y: 194, distance: 77.1
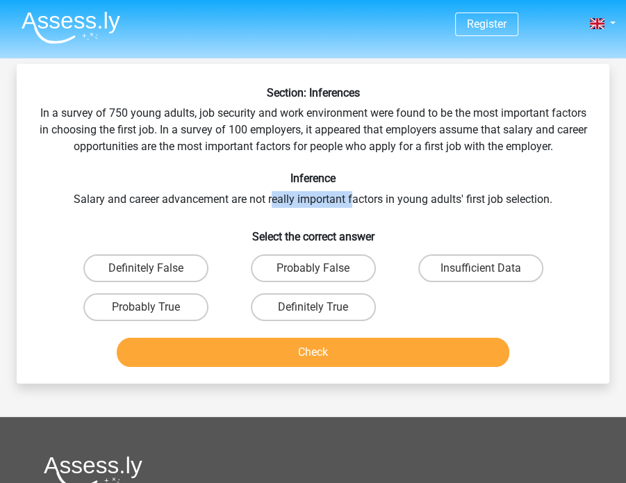
click at [351, 194] on div "Section: Inferences In a survey of 750 young adults, job security and work envi…" at bounding box center [312, 229] width 581 height 286
drag, startPoint x: 384, startPoint y: 205, endPoint x: 517, endPoint y: 188, distance: 133.7
click at [517, 188] on div "Section: Inferences In a survey of 750 young adults, job security and work envi…" at bounding box center [312, 229] width 581 height 286
click at [345, 269] on label "Probably False" at bounding box center [313, 268] width 125 height 28
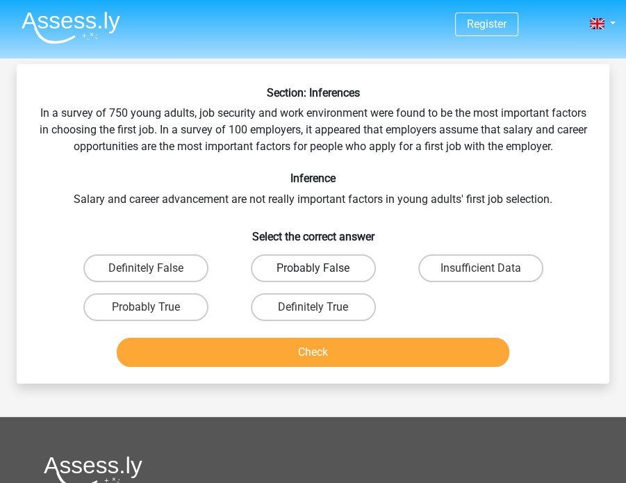
click at [322, 269] on input "Probably False" at bounding box center [317, 272] width 9 height 9
radio input "true"
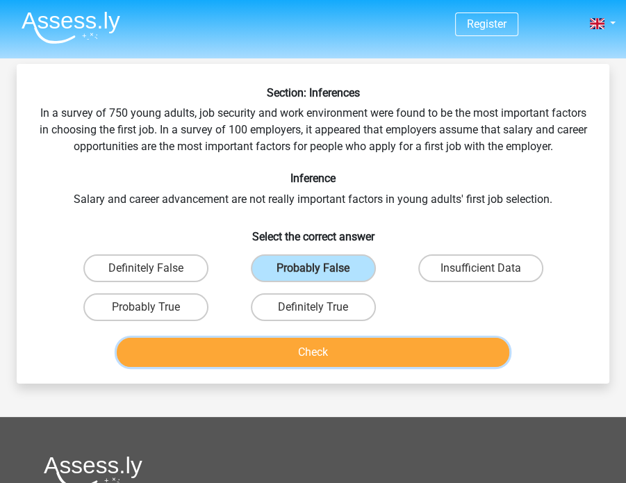
click at [375, 356] on button "Check" at bounding box center [313, 351] width 393 height 29
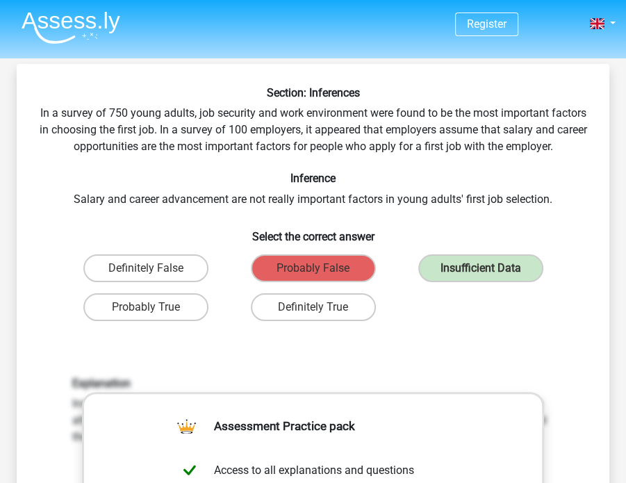
click at [458, 325] on div "Section: Inferences In a survey of 750 young adults, job security and work envi…" at bounding box center [312, 452] width 581 height 733
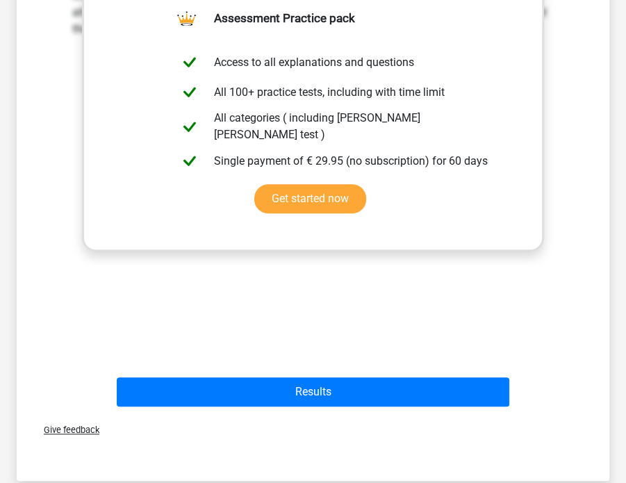
scroll to position [411, 0]
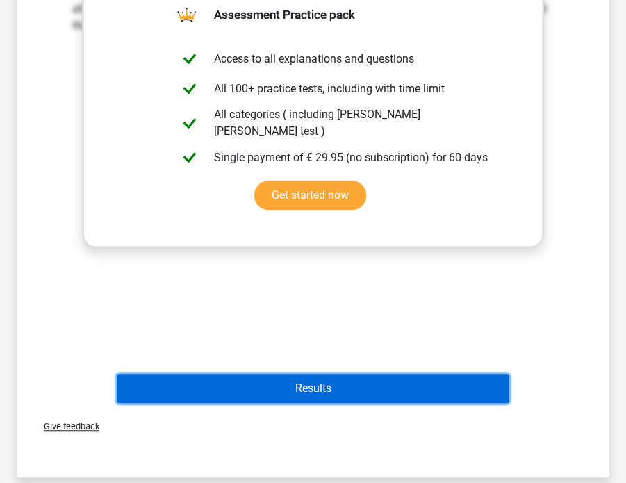
click at [337, 376] on button "Results" at bounding box center [313, 388] width 393 height 29
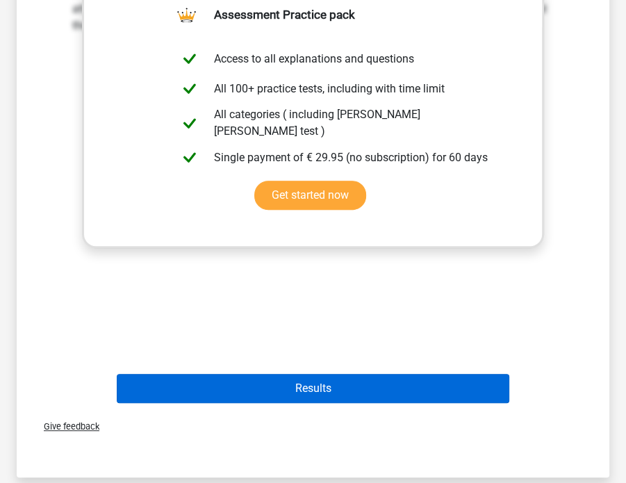
scroll to position [412, 0]
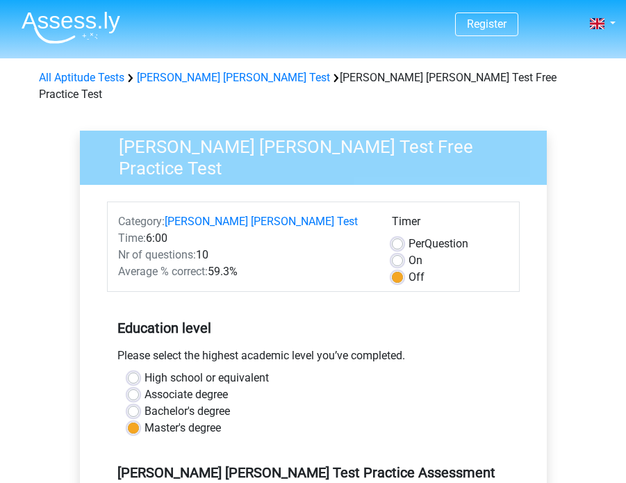
scroll to position [269, 0]
